Goal: Task Accomplishment & Management: Manage account settings

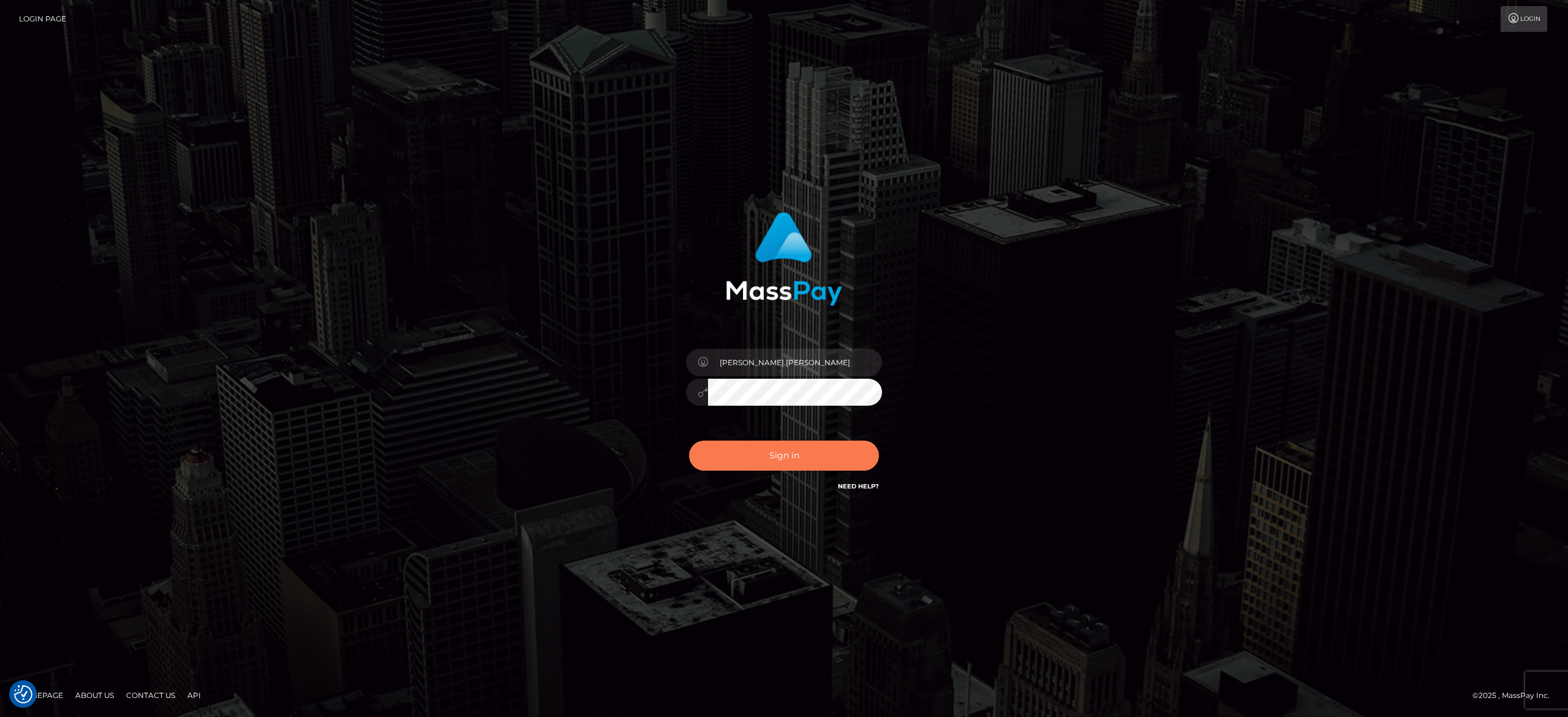
click at [795, 445] on button "Sign in" at bounding box center [784, 456] width 190 height 30
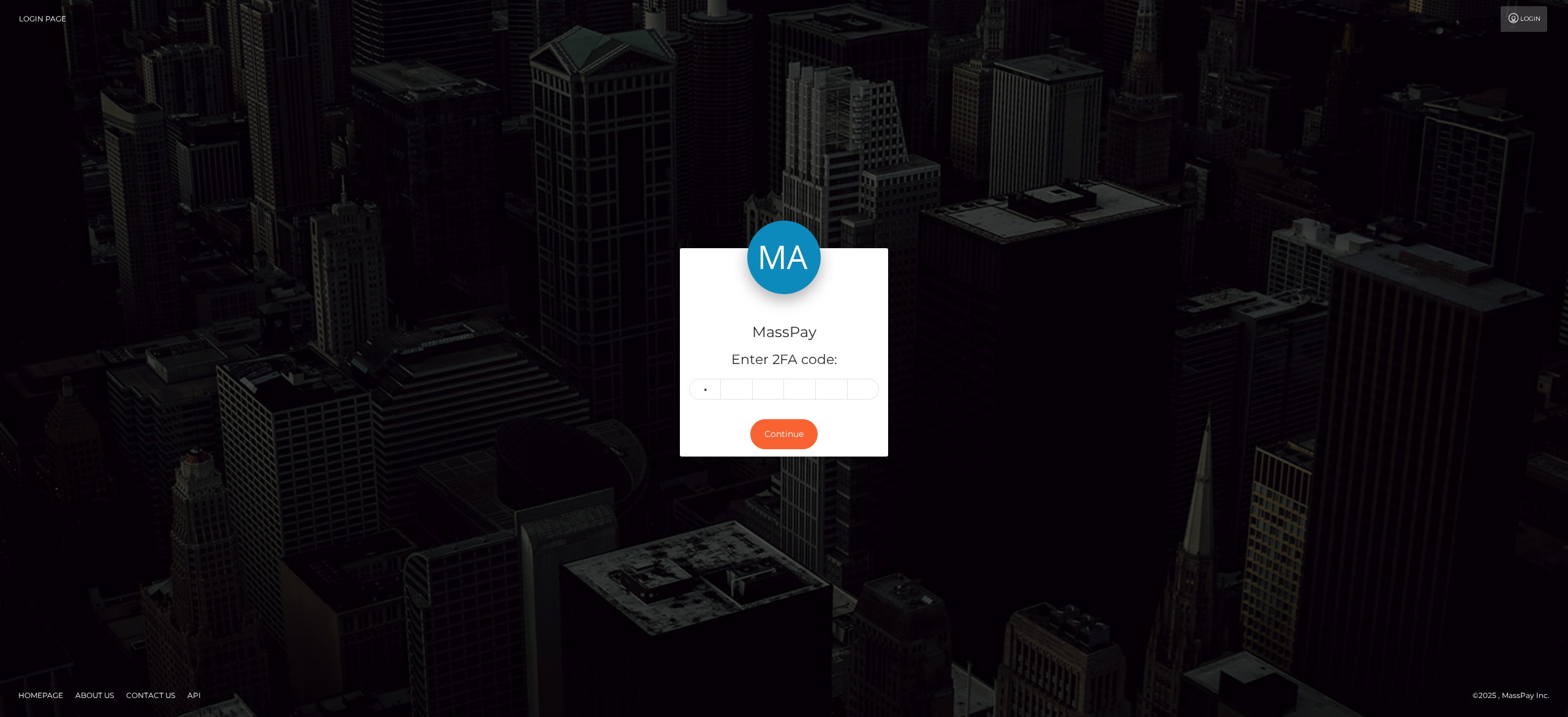
type input "7"
type input "0"
type input "5"
type input "4"
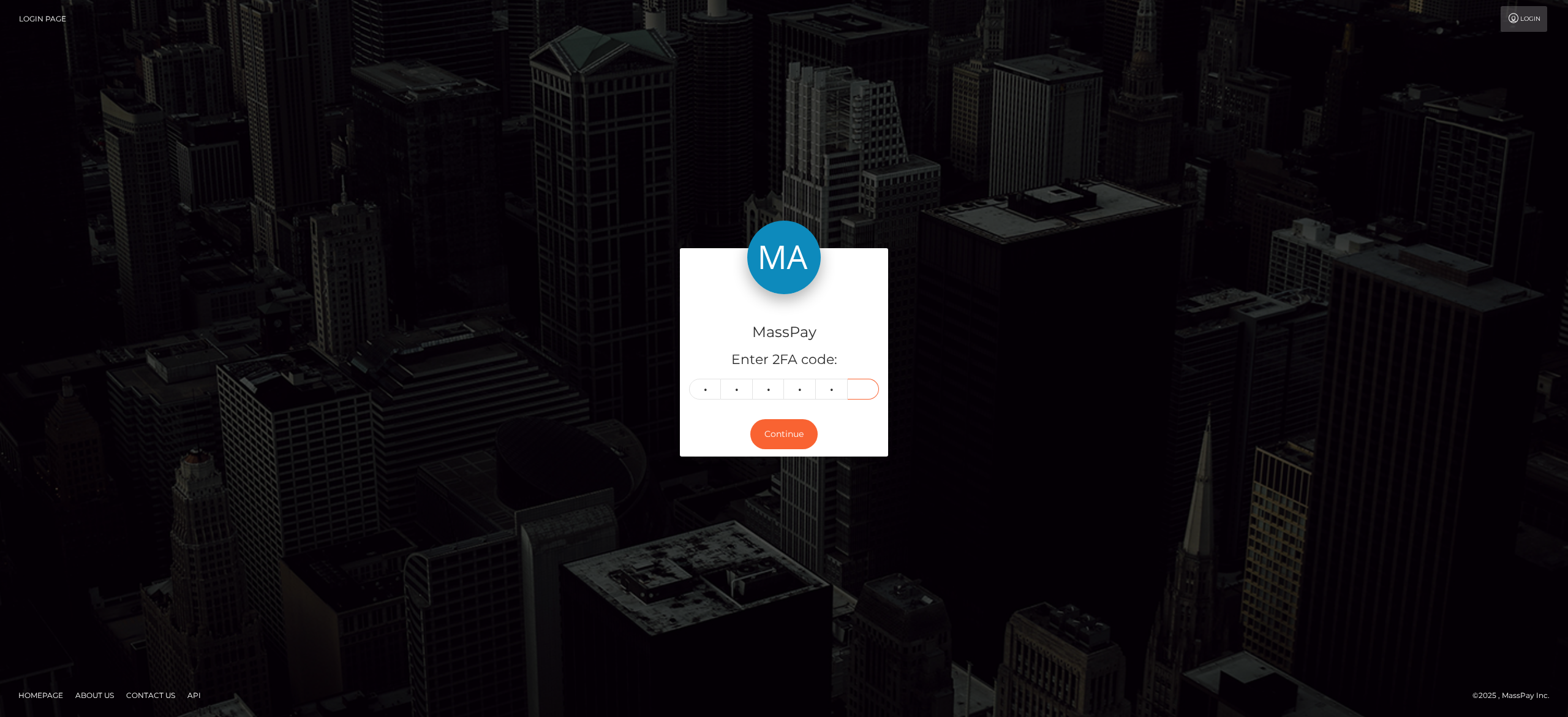
type input "1"
